Goal: Transaction & Acquisition: Purchase product/service

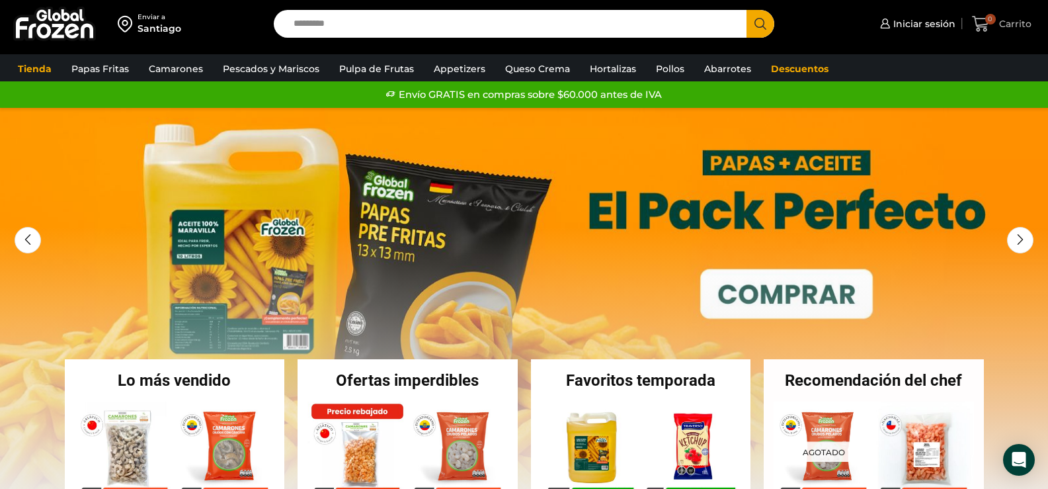
click at [986, 21] on span "0" at bounding box center [990, 19] width 11 height 11
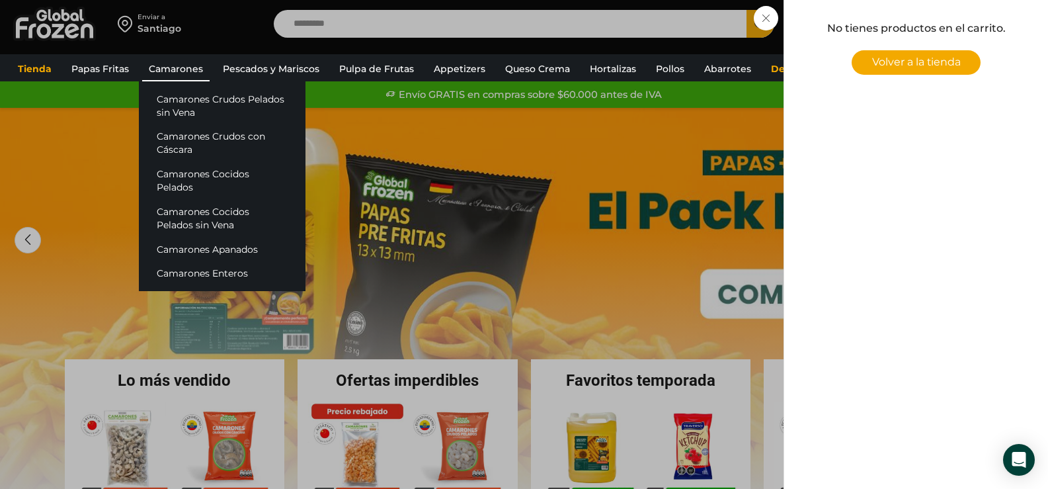
click at [180, 65] on link "Camarones" at bounding box center [175, 68] width 67 height 25
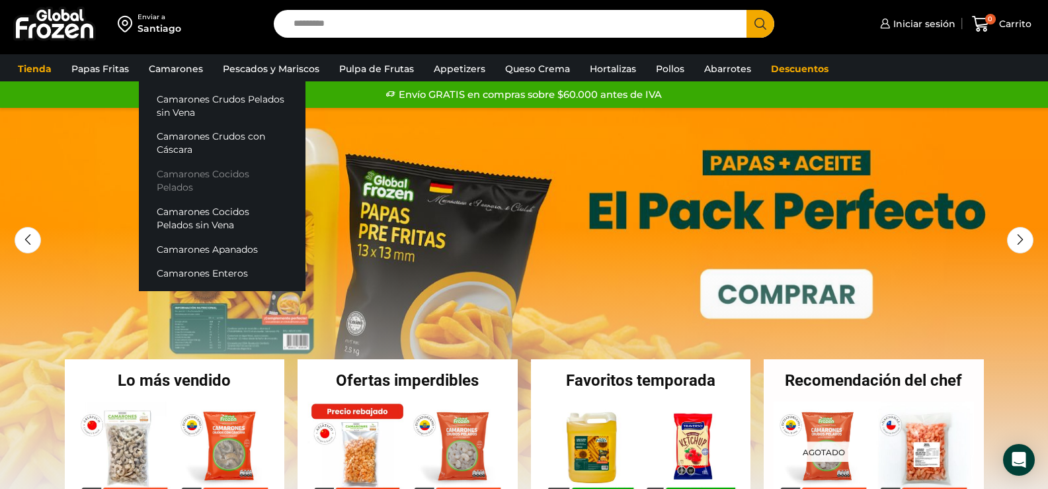
click at [209, 173] on link "Camarones Cocidos Pelados" at bounding box center [222, 181] width 167 height 38
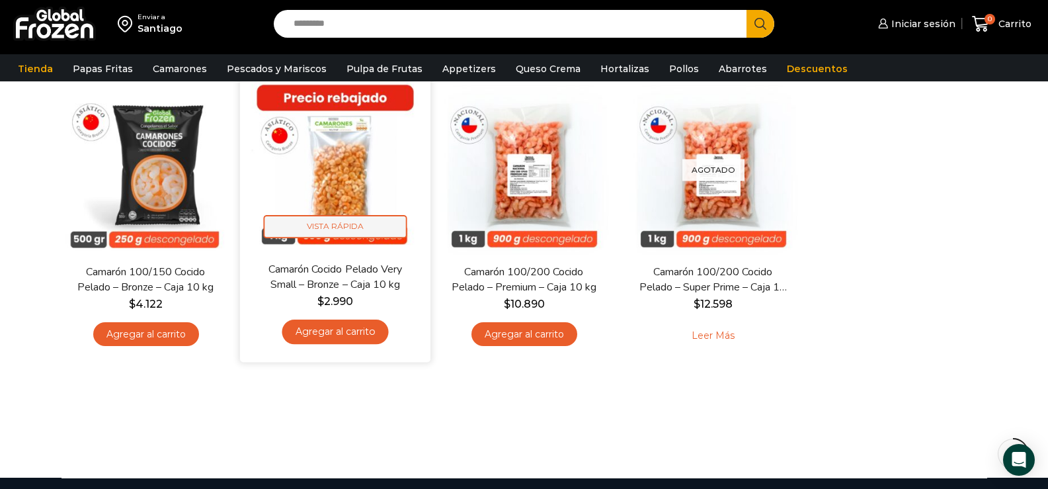
scroll to position [132, 0]
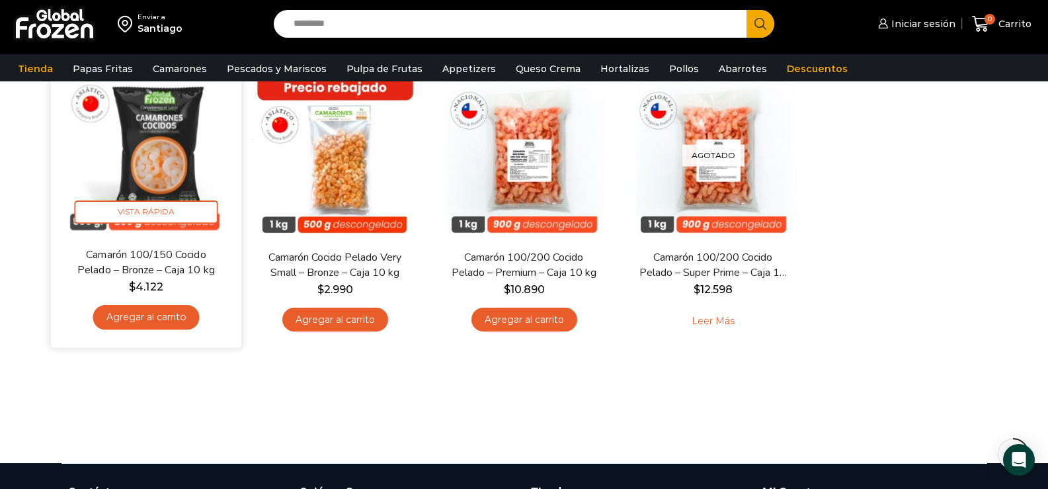
click at [147, 315] on link "Agregar al carrito" at bounding box center [146, 317] width 106 height 24
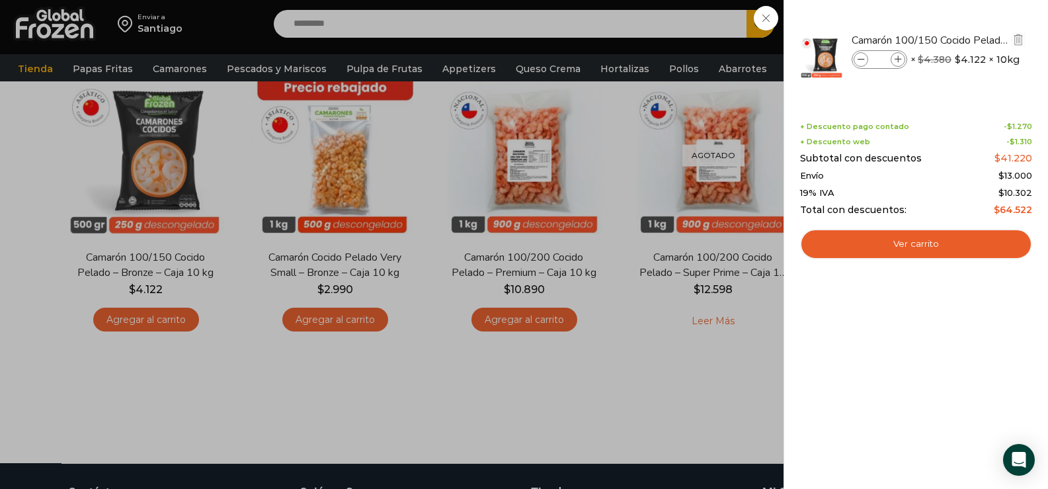
click at [898, 61] on icon at bounding box center [898, 59] width 7 height 7
type input "*"
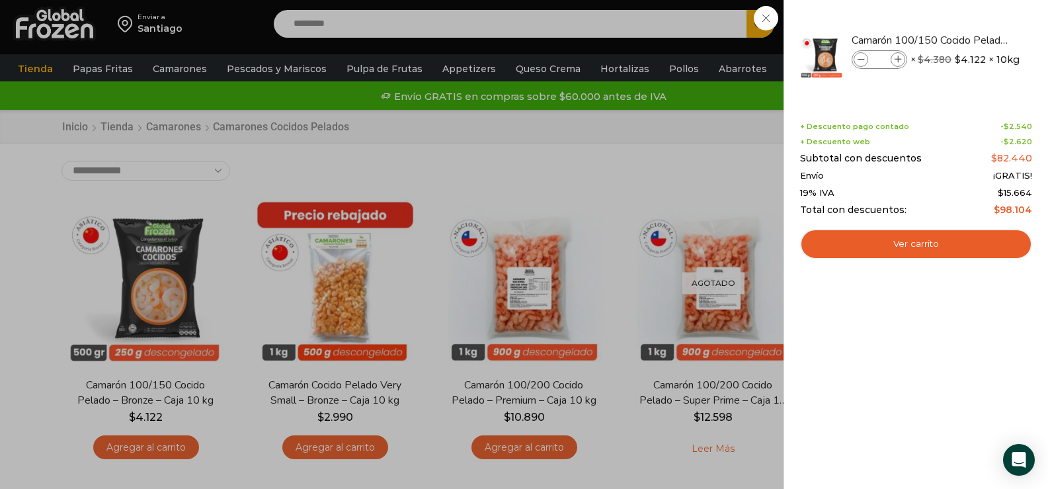
scroll to position [0, 0]
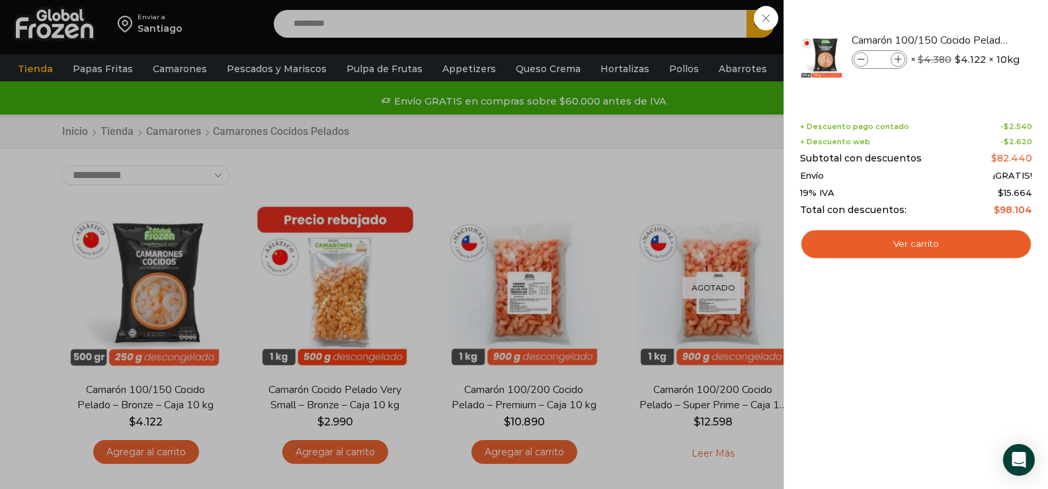
click at [969, 40] on div "2 Carrito 2 2 Shopping Cart *" at bounding box center [1002, 24] width 66 height 31
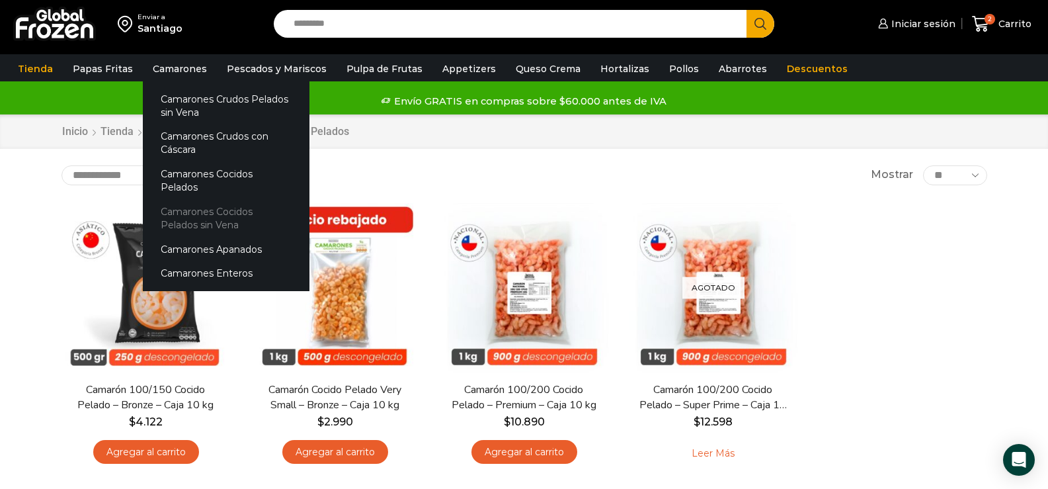
click at [208, 199] on link "Camarones Cocidos Pelados sin Vena" at bounding box center [226, 218] width 167 height 38
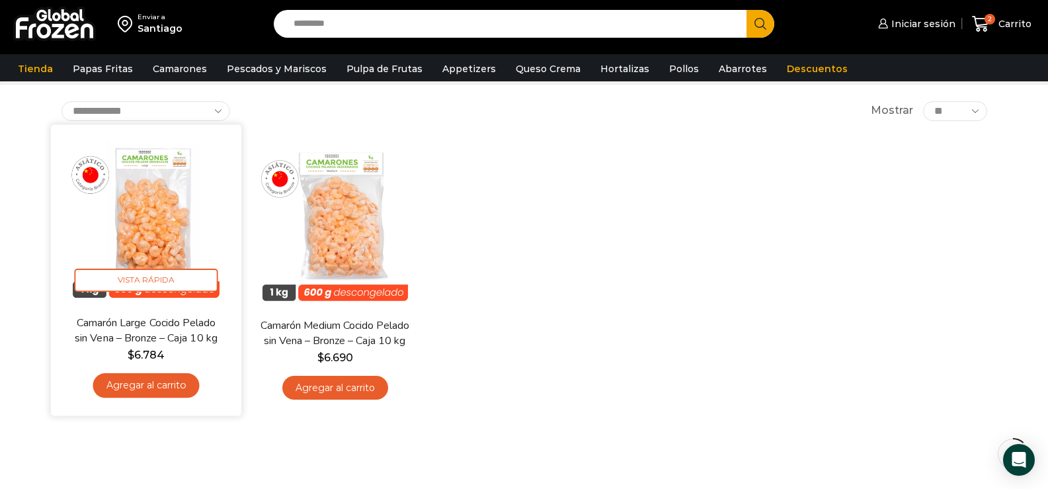
scroll to position [66, 0]
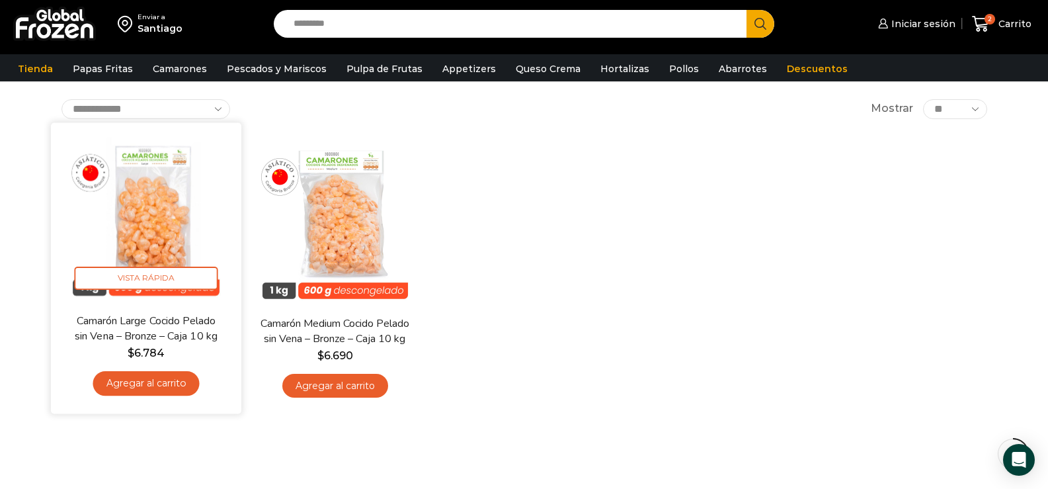
click at [146, 381] on link "Agregar al carrito" at bounding box center [146, 383] width 106 height 24
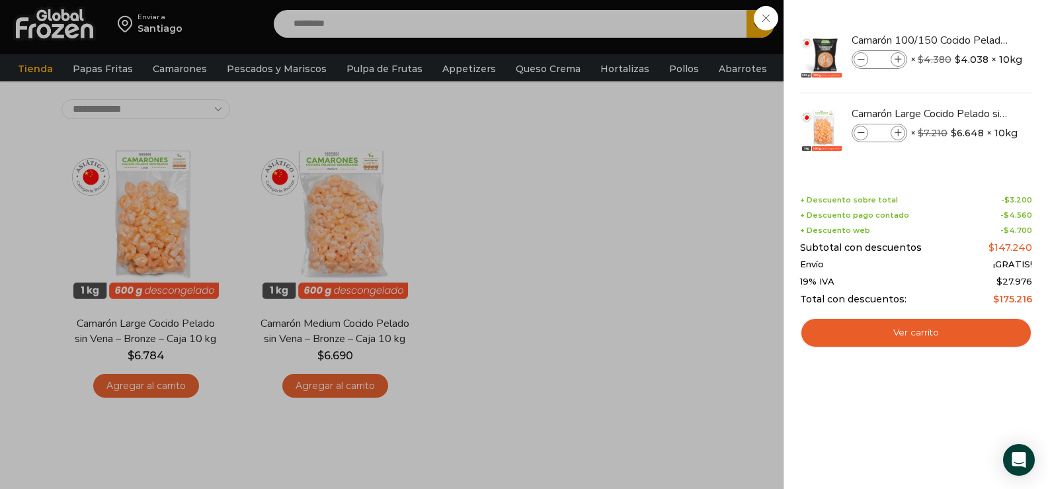
click at [969, 40] on div "3 Carrito 3 3 Shopping Cart *" at bounding box center [1002, 24] width 66 height 31
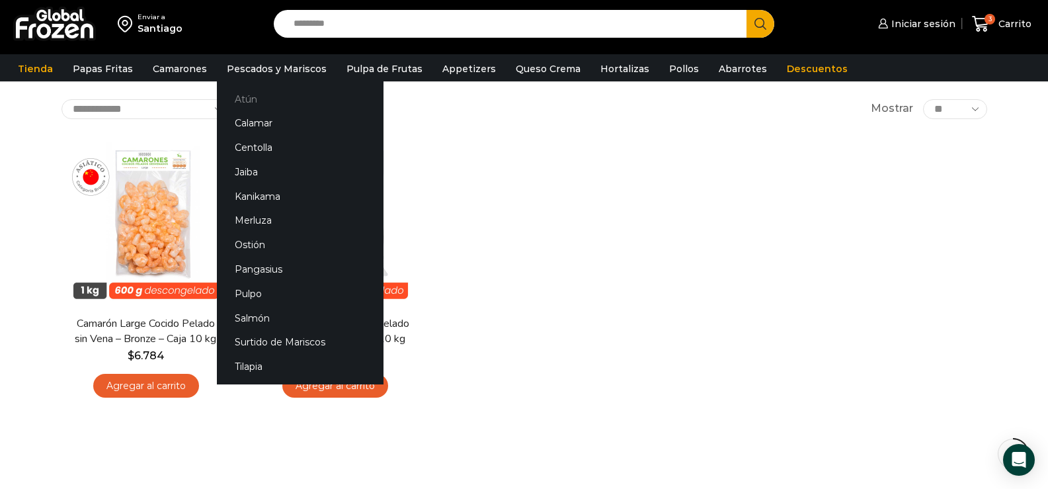
click at [243, 99] on link "Atún" at bounding box center [300, 99] width 167 height 24
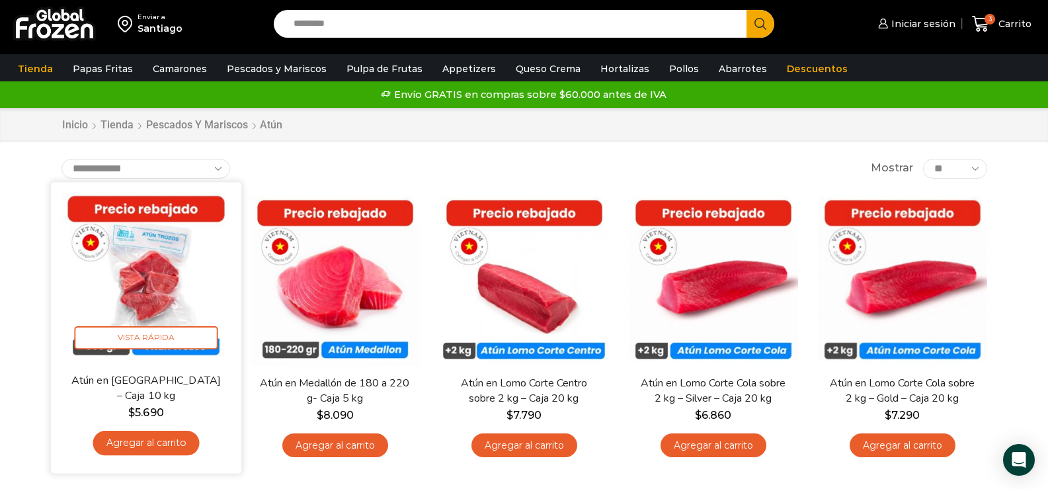
click at [149, 442] on link "Agregar al carrito" at bounding box center [146, 442] width 106 height 24
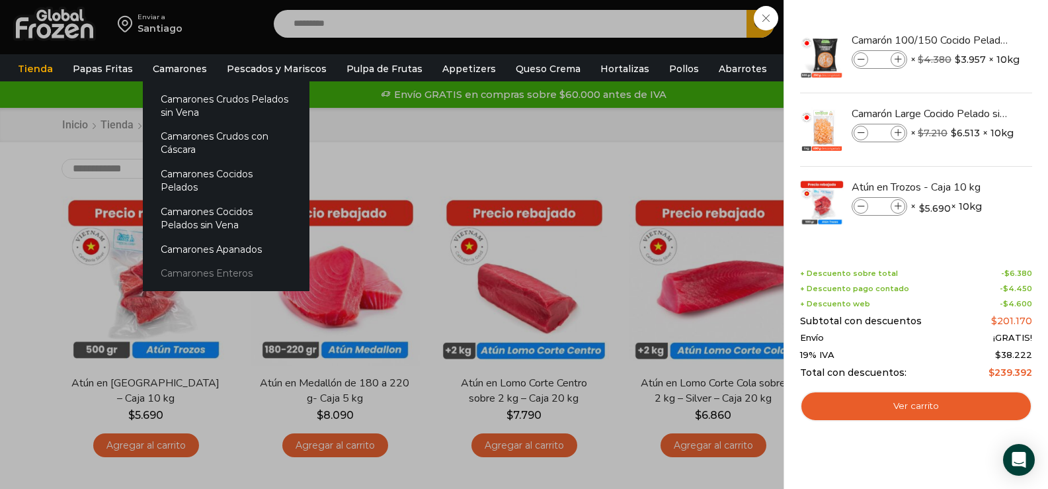
click at [214, 261] on link "Camarones Enteros" at bounding box center [226, 273] width 167 height 24
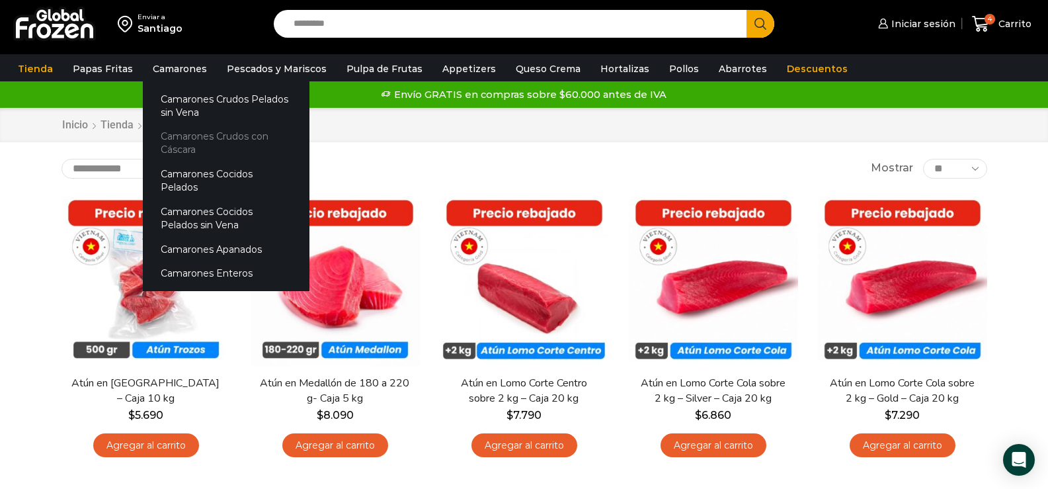
click at [221, 136] on link "Camarones Crudos con Cáscara" at bounding box center [226, 143] width 167 height 38
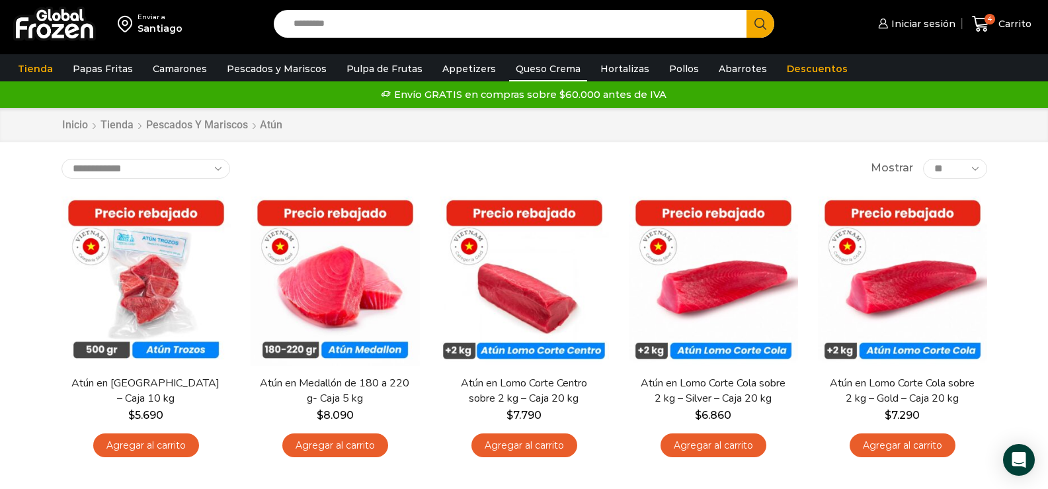
click at [543, 67] on link "Queso Crema" at bounding box center [548, 68] width 78 height 25
